Goal: Communication & Community: Answer question/provide support

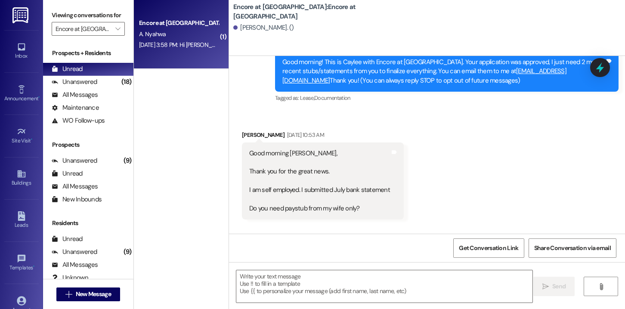
scroll to position [238, 0]
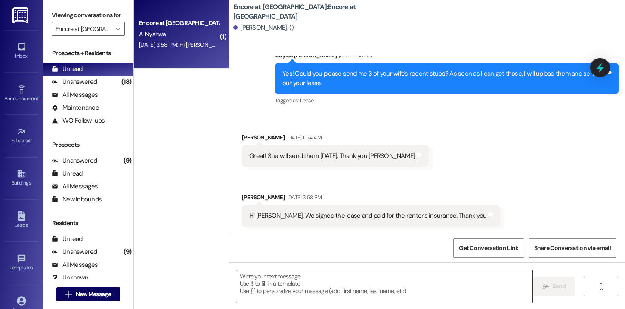
click at [293, 290] on textarea at bounding box center [384, 286] width 296 height 32
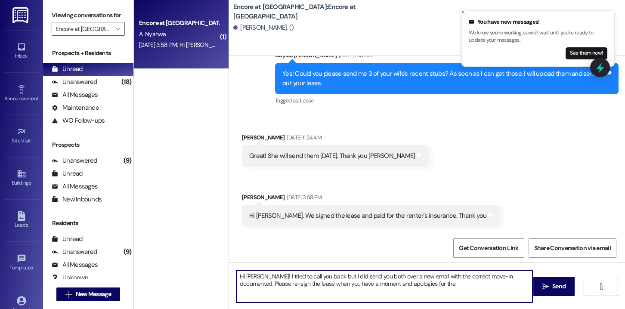
click at [319, 276] on textarea "Hi Andrew! I tried to call you back but I did send you both over a new email wi…" at bounding box center [384, 286] width 296 height 32
click at [328, 278] on textarea "Hi Andrew! I tried to call you back but I did send you both over a new email wi…" at bounding box center [384, 286] width 296 height 32
click at [346, 286] on textarea "Hi Andrew! I tried to call you back but it seems we have a bad connection. Anyw…" at bounding box center [384, 286] width 296 height 32
drag, startPoint x: 249, startPoint y: 285, endPoint x: 235, endPoint y: 285, distance: 14.2
click at [236, 285] on textarea "Hi Andrew! I tried to call you back but it seems we have a bad connection. Anyw…" at bounding box center [384, 286] width 296 height 32
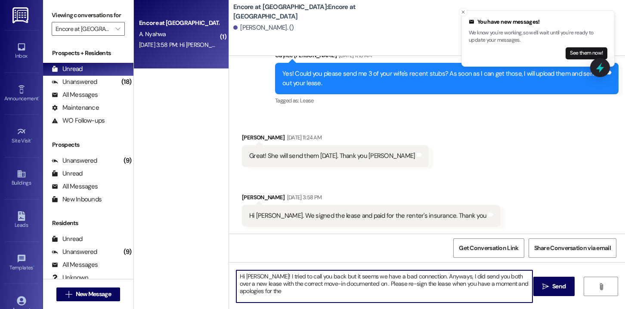
click at [354, 285] on textarea "Hi Andrew! I tried to call you back but it seems we have a bad connection. Anyw…" at bounding box center [384, 286] width 296 height 32
click at [365, 297] on textarea "Hi Andrew! I tried to call you back but it seems we have a bad connection. Anyw…" at bounding box center [384, 286] width 296 height 32
type textarea "Hi Andrew! I tried to call you back but it seems we have a bad connection. Anyw…"
click at [557, 287] on span "Send" at bounding box center [558, 286] width 13 height 9
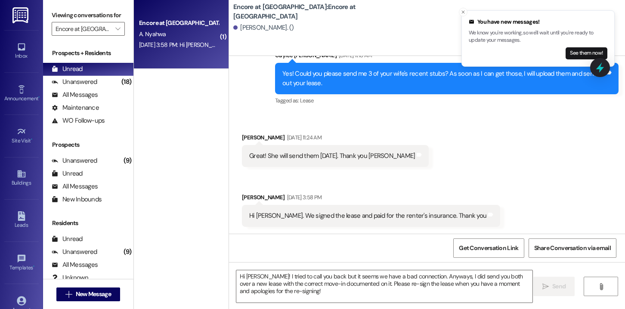
scroll to position [237, 0]
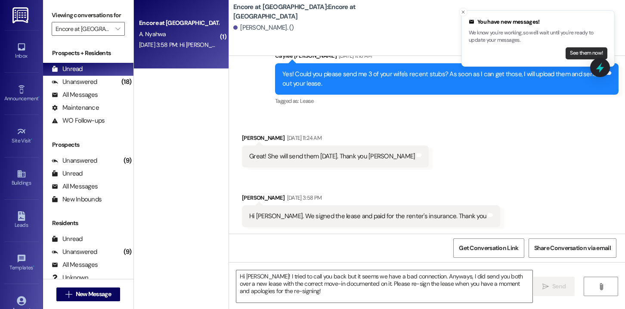
click at [571, 53] on button "See them now!" at bounding box center [587, 53] width 42 height 12
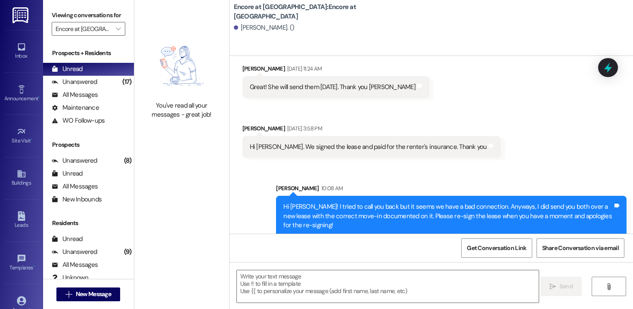
scroll to position [329, 0]
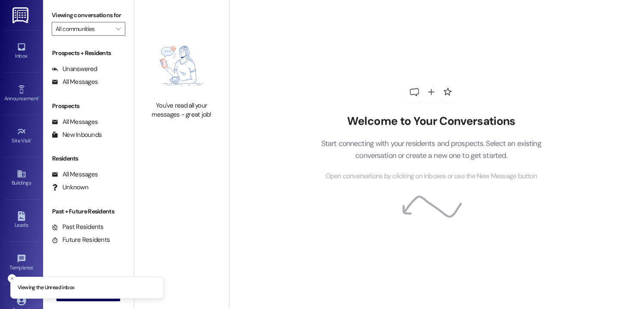
type input "Encore at [GEOGRAPHIC_DATA]"
